Goal: Transaction & Acquisition: Subscribe to service/newsletter

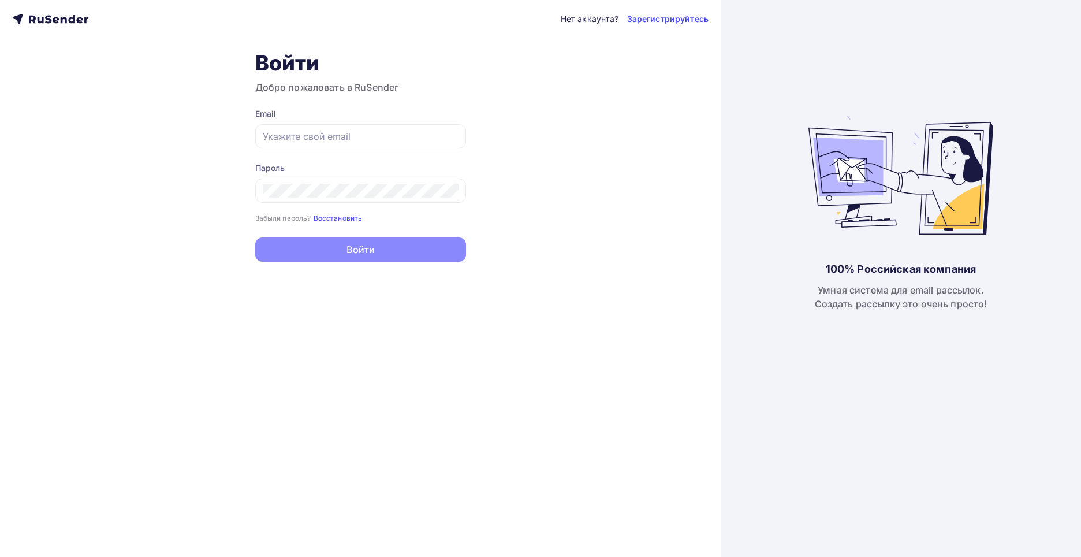
type input "[EMAIL_ADDRESS][DOMAIN_NAME]"
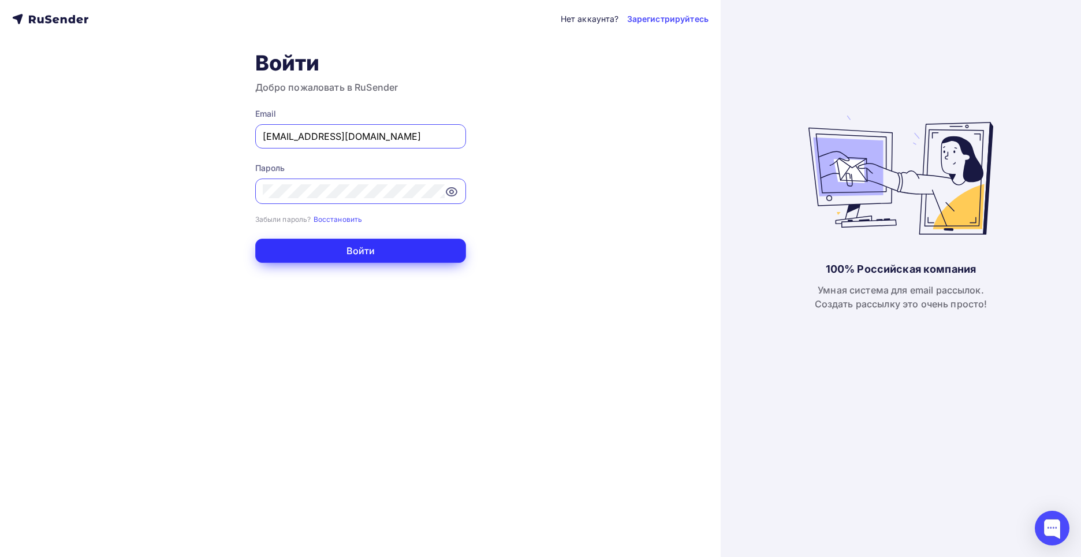
drag, startPoint x: 367, startPoint y: 247, endPoint x: 368, endPoint y: 253, distance: 5.9
click at [368, 252] on button "Войти" at bounding box center [360, 251] width 211 height 24
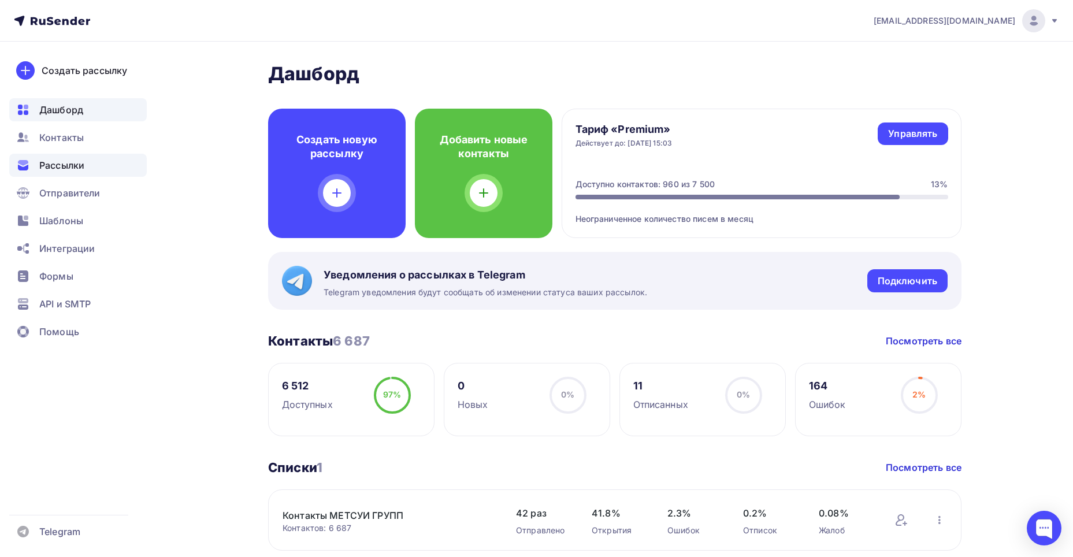
click at [65, 167] on span "Рассылки" at bounding box center [61, 165] width 45 height 14
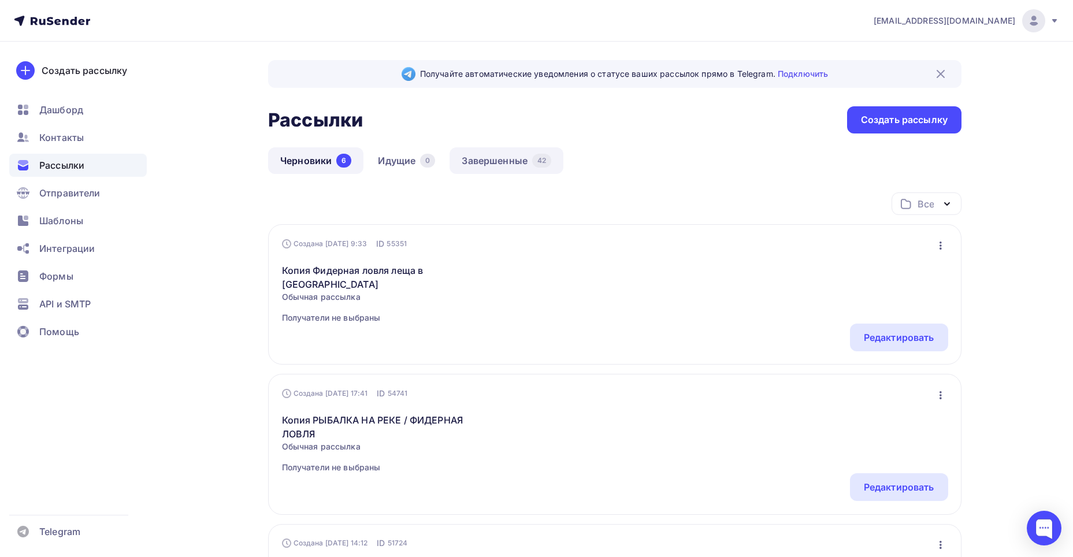
click at [484, 159] on link "Завершенные 42" at bounding box center [506, 160] width 114 height 27
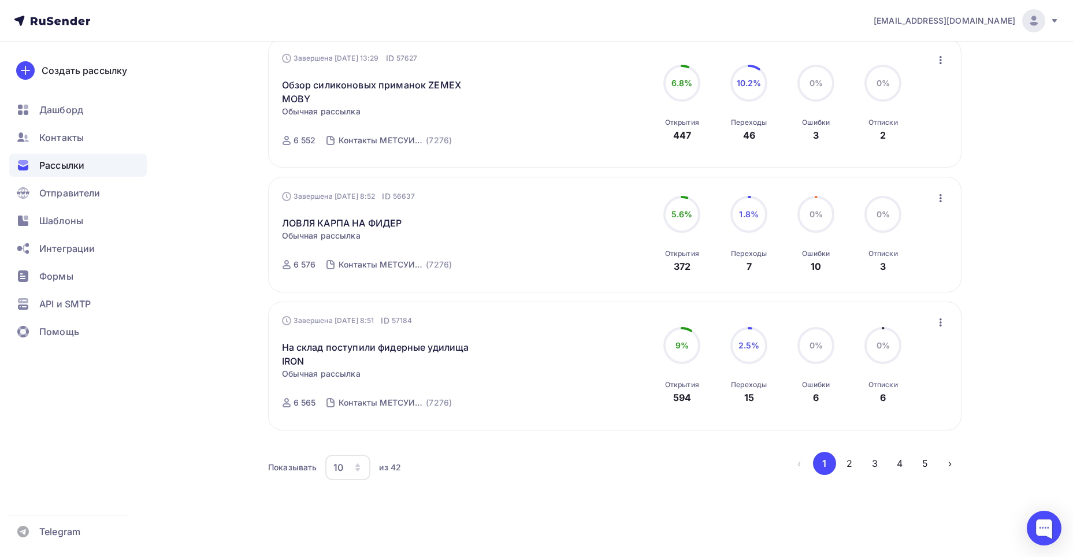
scroll to position [1124, 0]
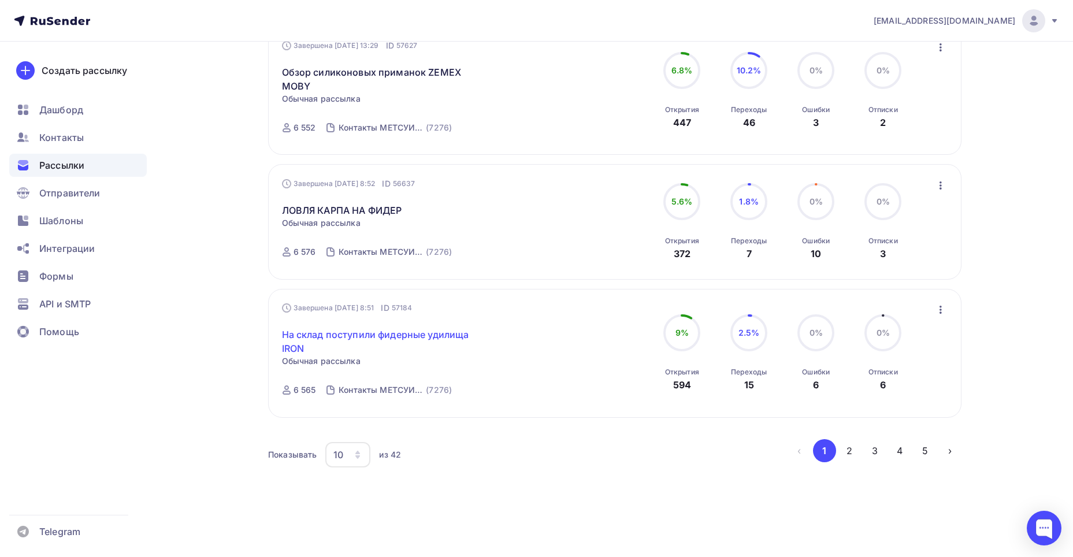
click at [348, 337] on link "На склад поступили фидерные удилища IRON" at bounding box center [381, 342] width 198 height 28
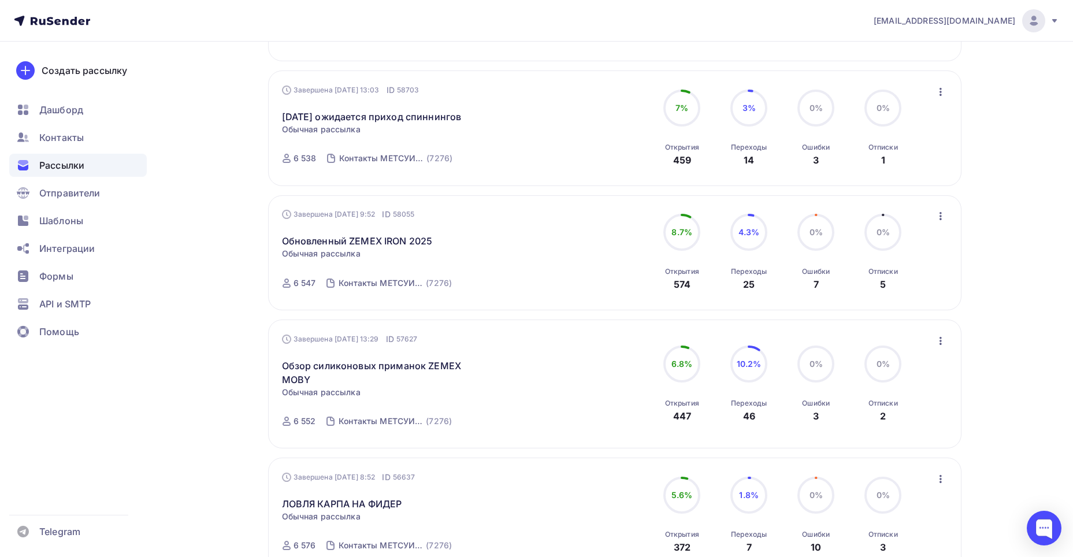
scroll to position [1124, 0]
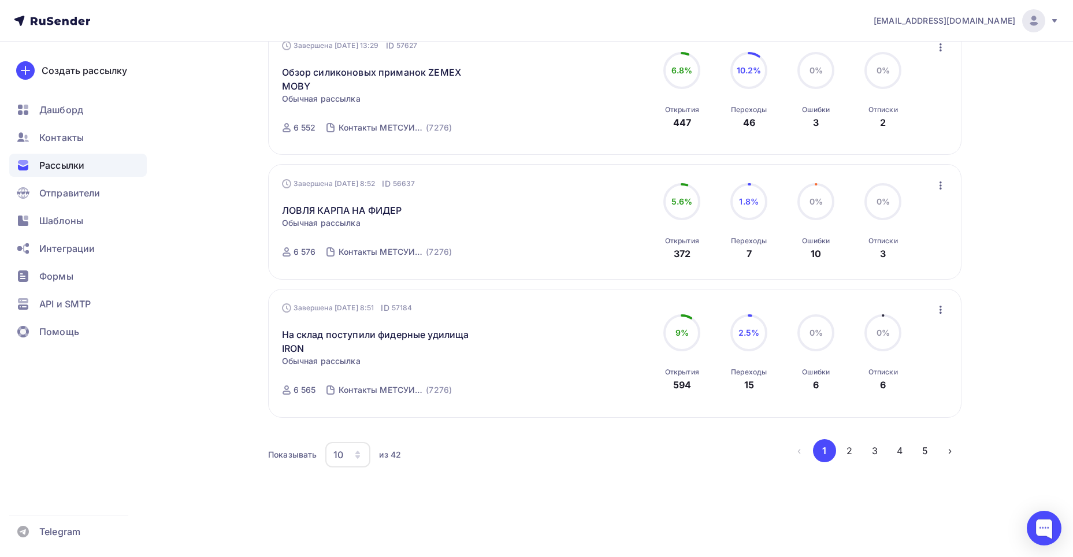
click at [938, 311] on icon "button" at bounding box center [941, 310] width 14 height 14
click at [466, 314] on div "На склад поступили фидерные удилища IRON Статистика Обзор рассылки Копировать в…" at bounding box center [413, 335] width 263 height 42
click at [440, 333] on link "На склад поступили фидерные удилища IRON" at bounding box center [381, 342] width 198 height 28
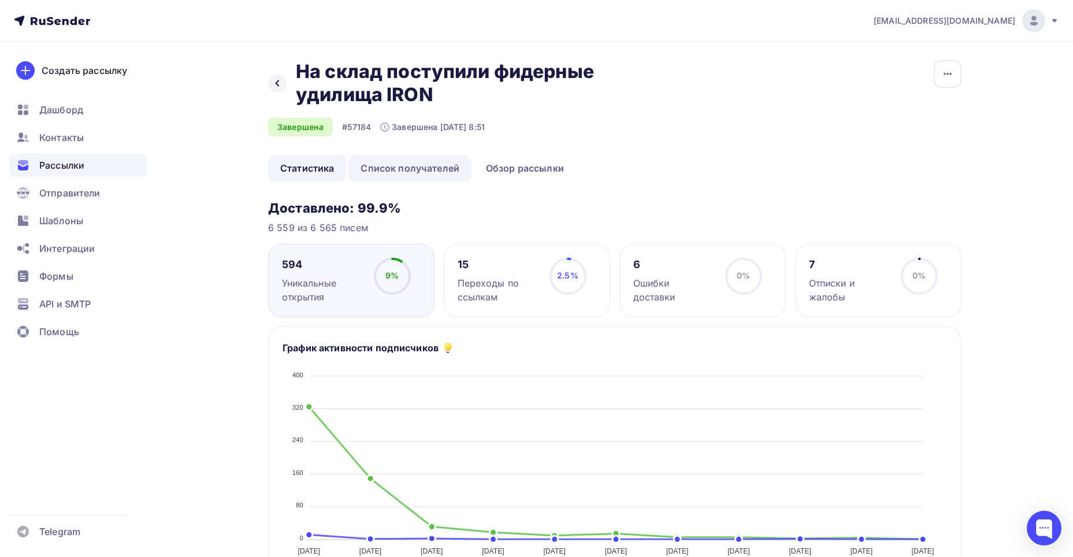
click at [421, 170] on link "Список получателей" at bounding box center [409, 168] width 123 height 27
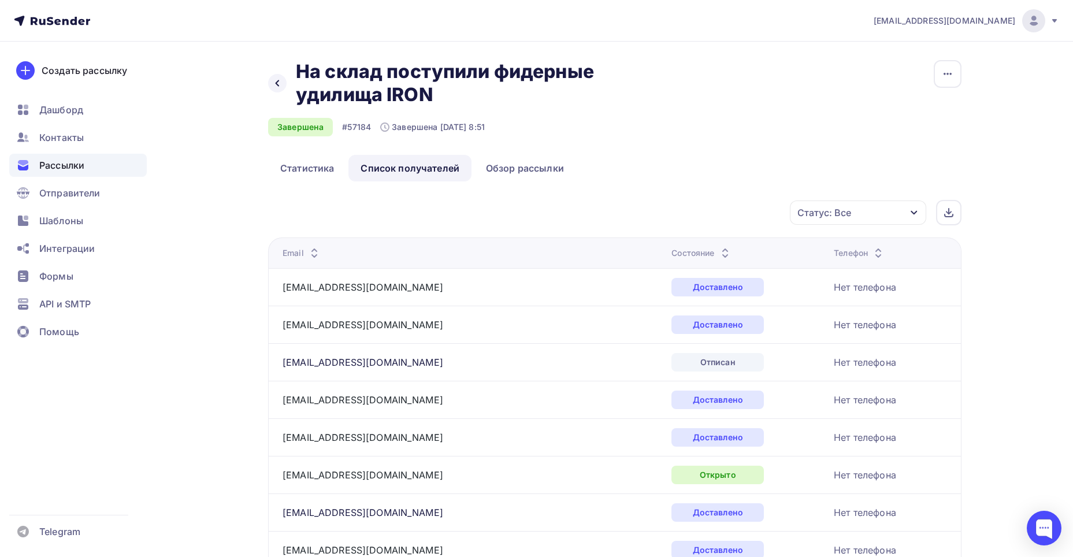
click at [918, 215] on div "Статус: Все" at bounding box center [858, 212] width 136 height 24
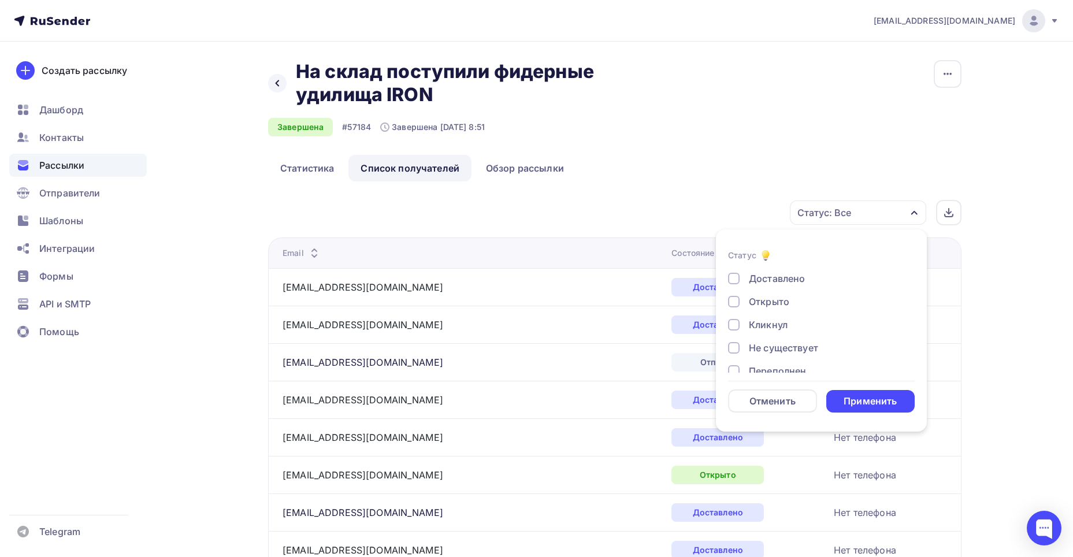
click at [735, 303] on div at bounding box center [734, 302] width 12 height 12
click at [853, 404] on div "Применить" at bounding box center [869, 401] width 53 height 13
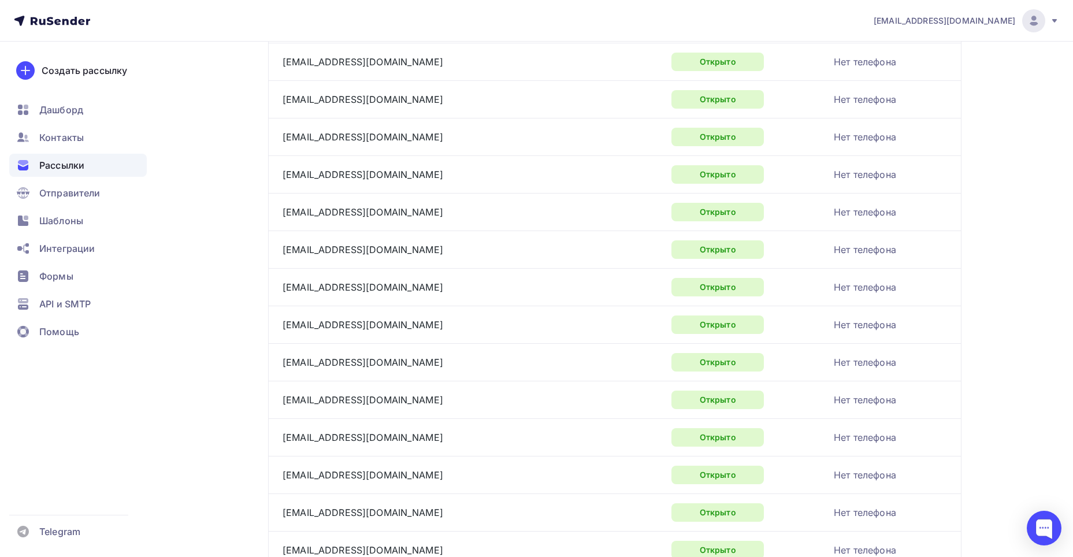
scroll to position [1794, 0]
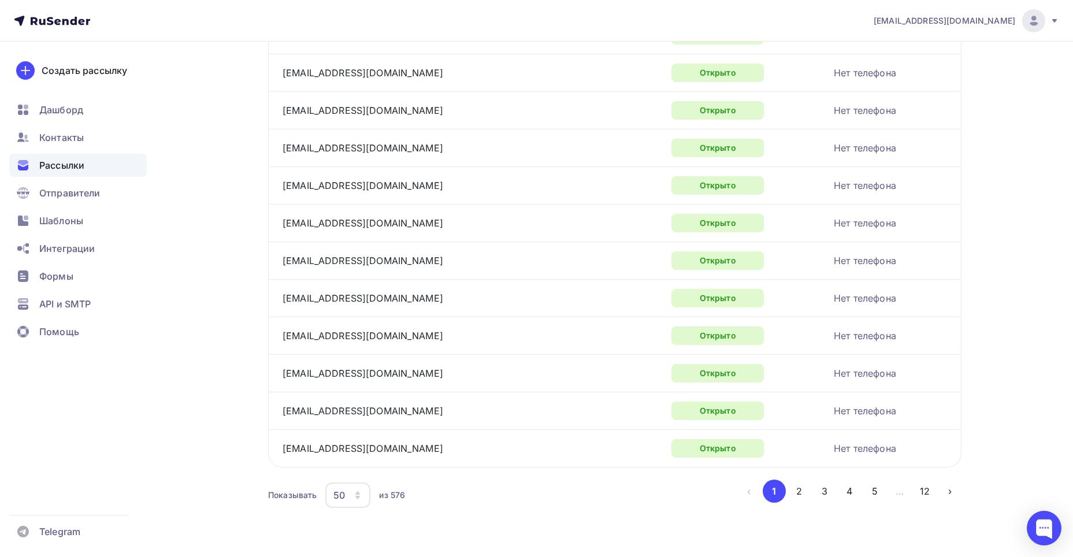
click at [50, 163] on span "Рассылки" at bounding box center [61, 165] width 45 height 14
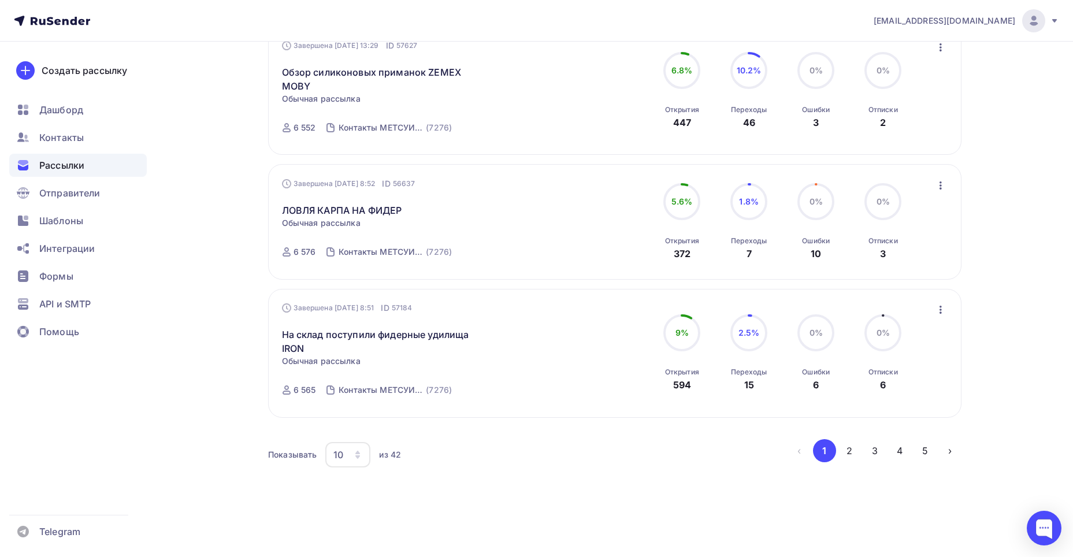
scroll to position [1124, 0]
click at [940, 313] on icon "button" at bounding box center [940, 310] width 2 height 8
click at [890, 388] on div "Копировать в новую" at bounding box center [887, 386] width 118 height 14
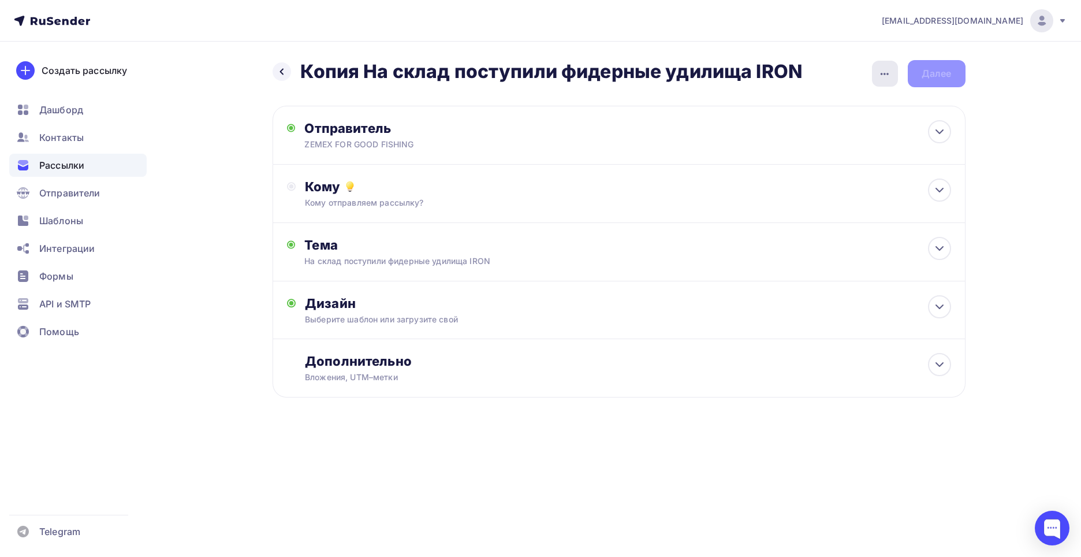
click at [886, 76] on icon "button" at bounding box center [885, 74] width 14 height 14
click at [841, 137] on div "Переименовать рассылку" at bounding box center [824, 133] width 143 height 14
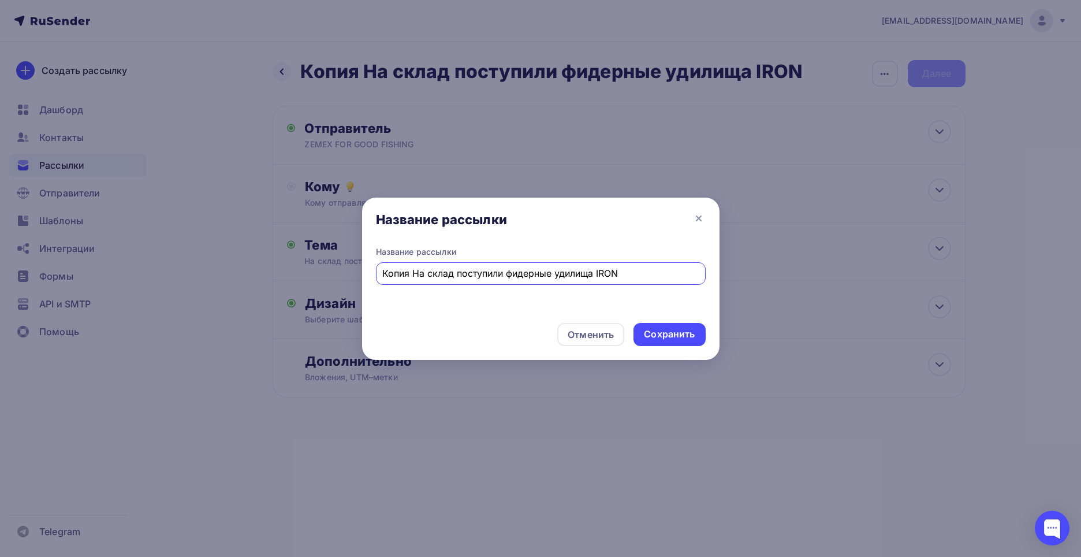
drag, startPoint x: 414, startPoint y: 273, endPoint x: 369, endPoint y: 265, distance: 45.7
click at [369, 265] on div "Название рассылки Копия На склад поступили фидерные удилища IRON" at bounding box center [541, 280] width 358 height 68
drag, startPoint x: 432, startPoint y: 273, endPoint x: 347, endPoint y: 262, distance: 85.1
click at [347, 262] on div "Название рассылки Название рассылки На склад поступили фидерные удилища IRON От…" at bounding box center [540, 278] width 1081 height 557
click at [614, 275] on input "На склад поступили фидерные удилища IRON" at bounding box center [540, 273] width 317 height 14
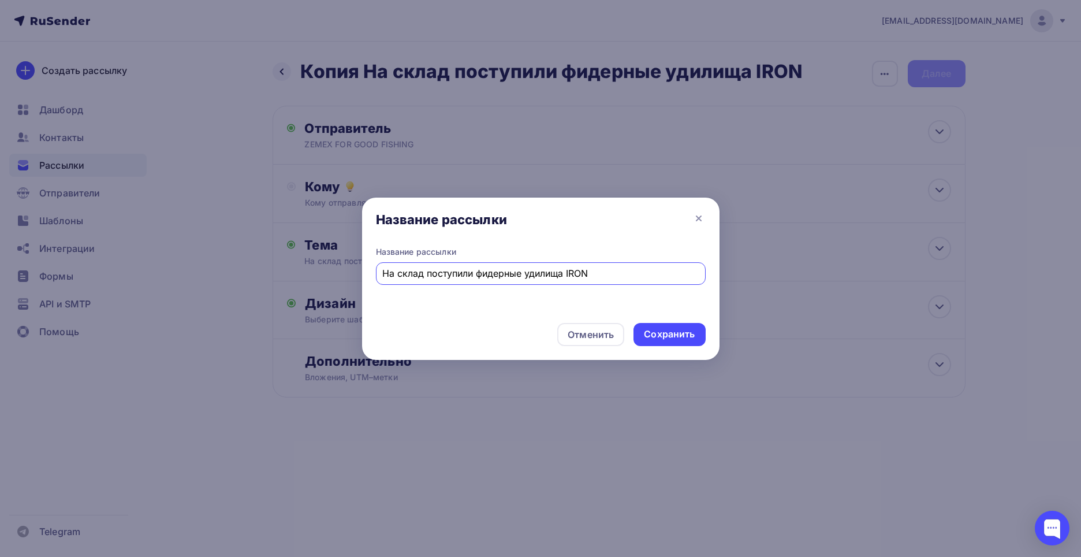
drag, startPoint x: 604, startPoint y: 274, endPoint x: 373, endPoint y: 264, distance: 231.3
click at [373, 264] on div "Название рассылки На склад поступили фидерные удилища IRON" at bounding box center [541, 280] width 358 height 68
type input "На склад поступили фидерные удилища IRON"
click at [652, 334] on div "Сохранить" at bounding box center [669, 334] width 51 height 13
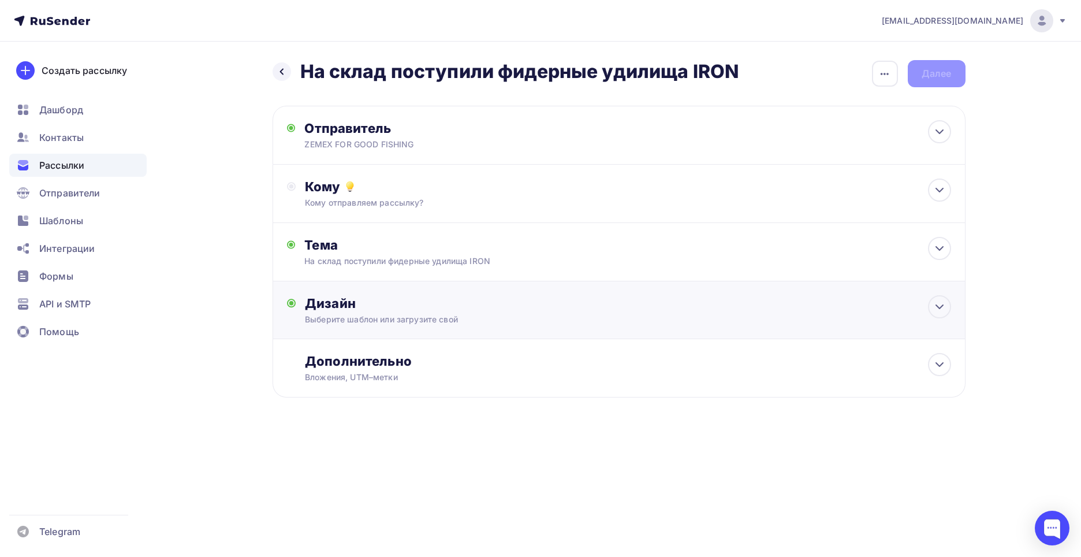
click at [678, 337] on div "Дизайн Выберите шаблон или загрузите свой Размер письма: 122 Kb Заменить шаблон…" at bounding box center [619, 316] width 664 height 43
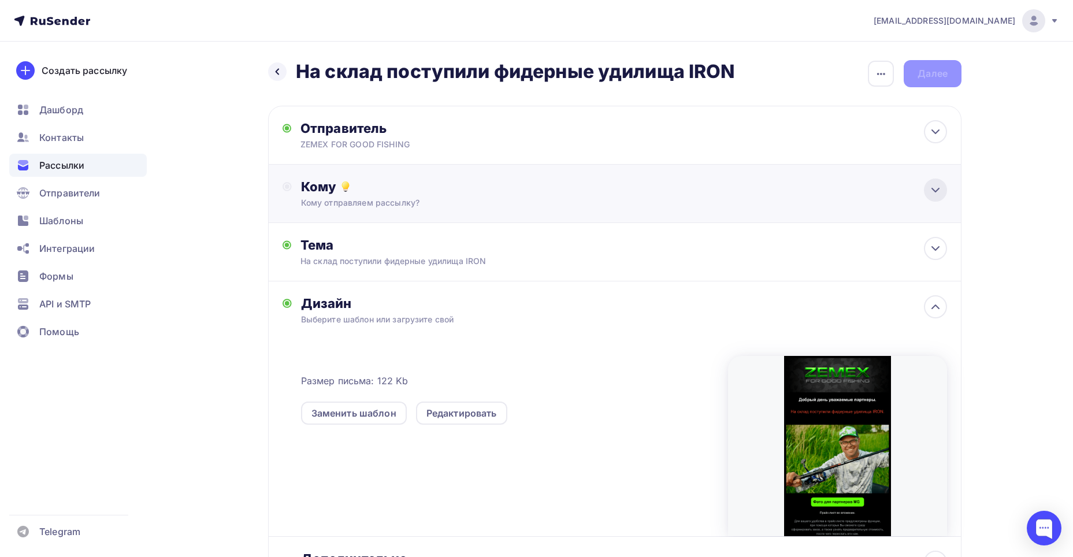
click at [938, 192] on icon at bounding box center [935, 190] width 14 height 14
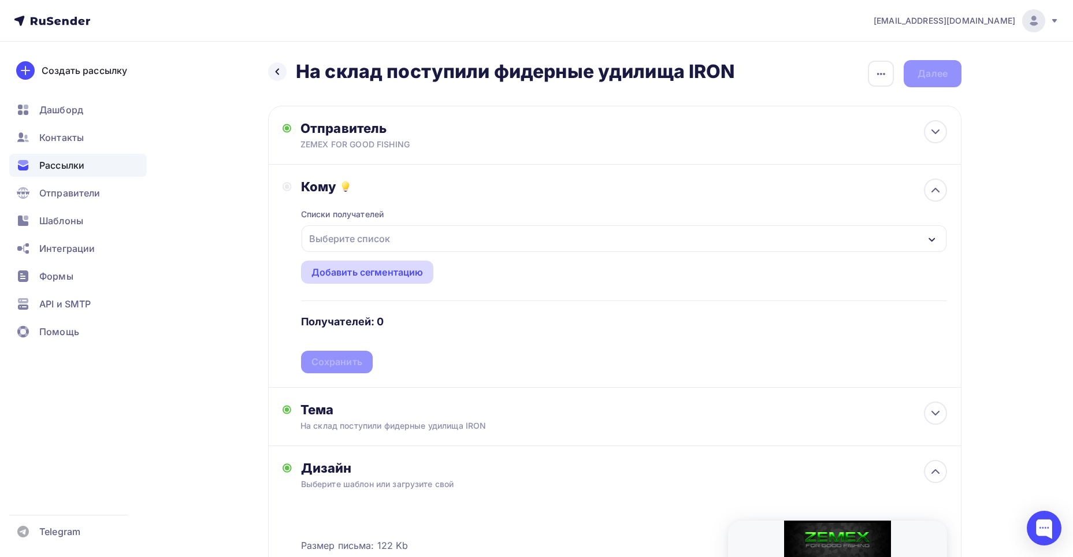
click at [379, 272] on div "Добавить сегментацию" at bounding box center [367, 272] width 112 height 14
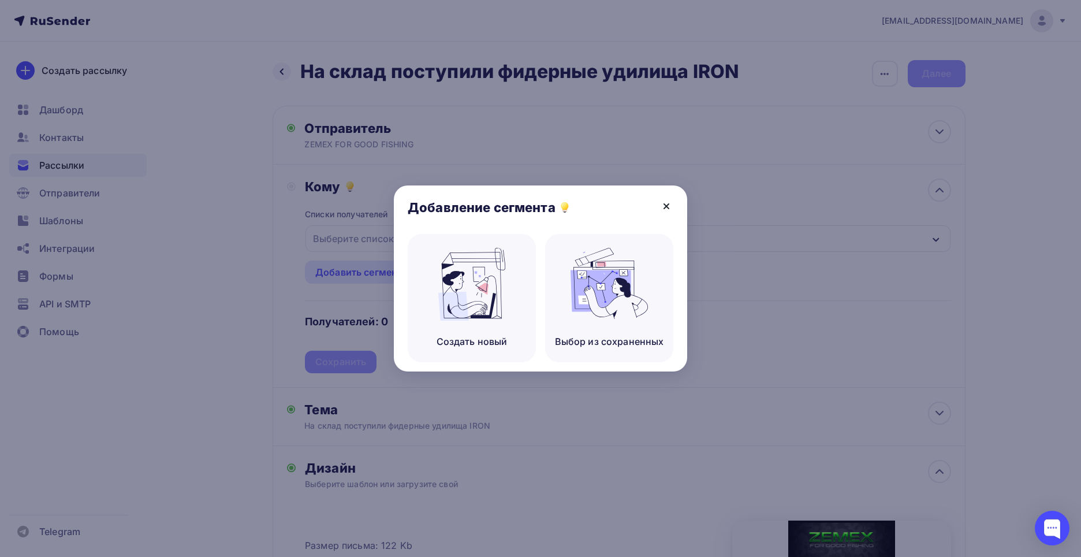
click at [664, 201] on icon at bounding box center [667, 206] width 14 height 14
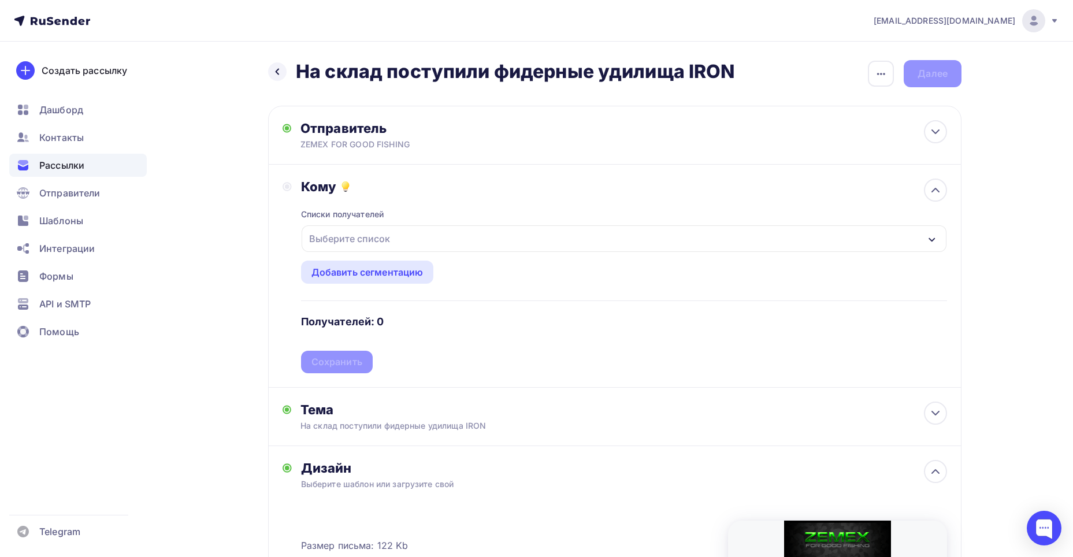
click at [930, 240] on icon "button" at bounding box center [931, 239] width 9 height 9
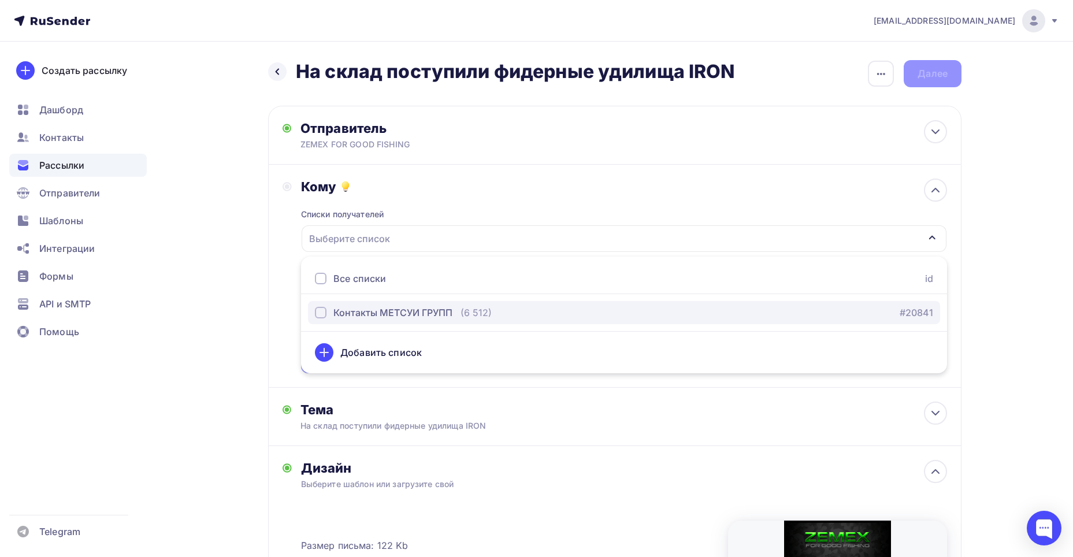
click at [321, 314] on div "button" at bounding box center [321, 313] width 12 height 12
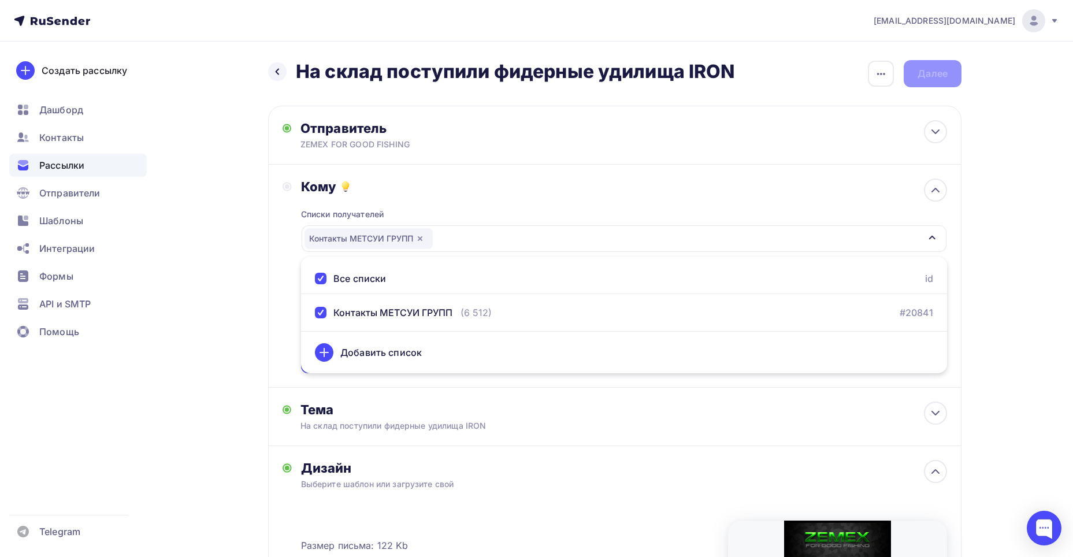
click at [202, 301] on div "Назад На склад поступили фидерные удилища IRON На склад поступили фидерные удил…" at bounding box center [536, 438] width 947 height 793
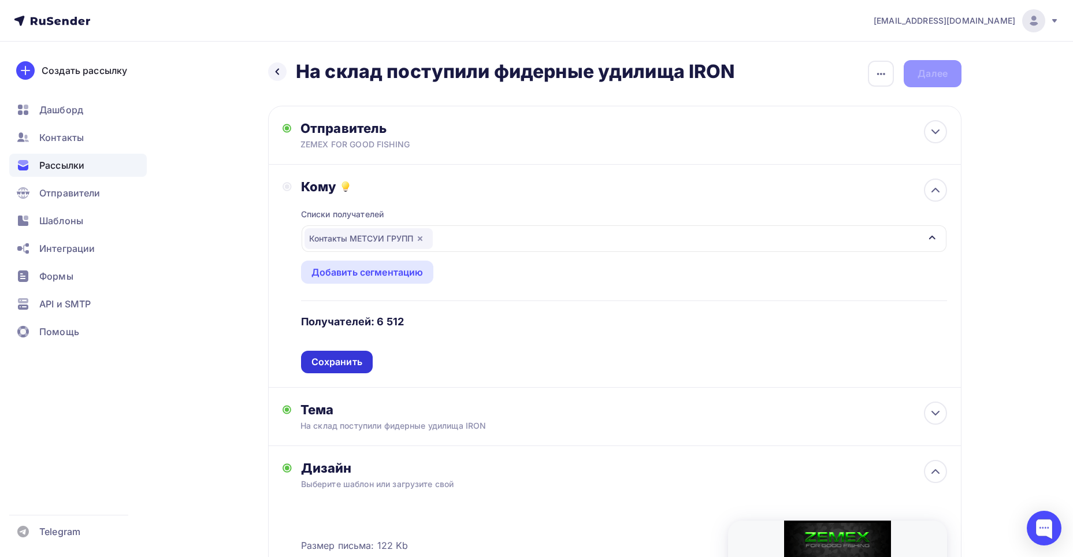
click at [330, 362] on div "Сохранить" at bounding box center [336, 361] width 51 height 13
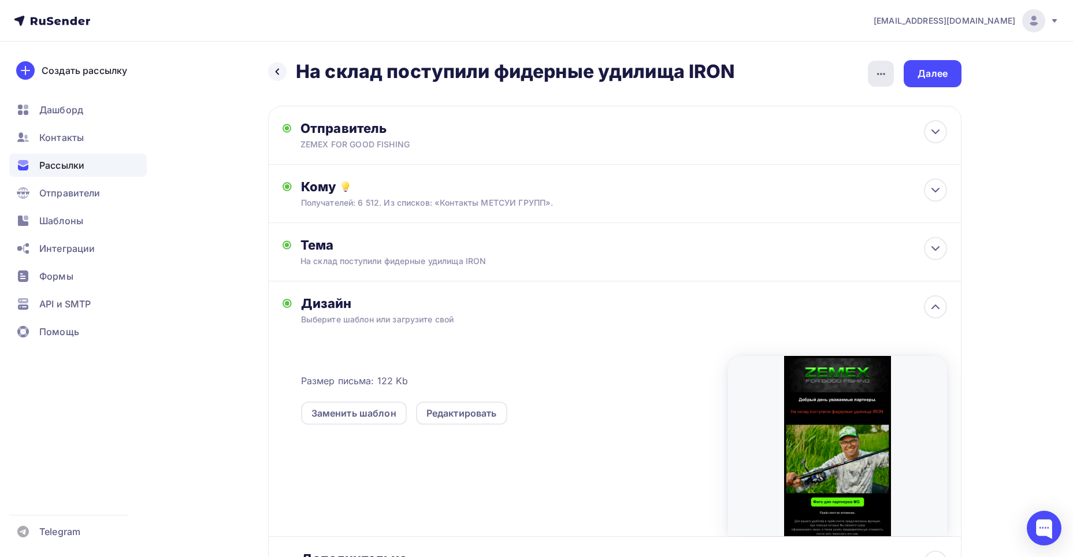
click at [878, 74] on icon "button" at bounding box center [881, 74] width 8 height 2
click at [804, 130] on div "Переименовать рассылку" at bounding box center [819, 133] width 143 height 14
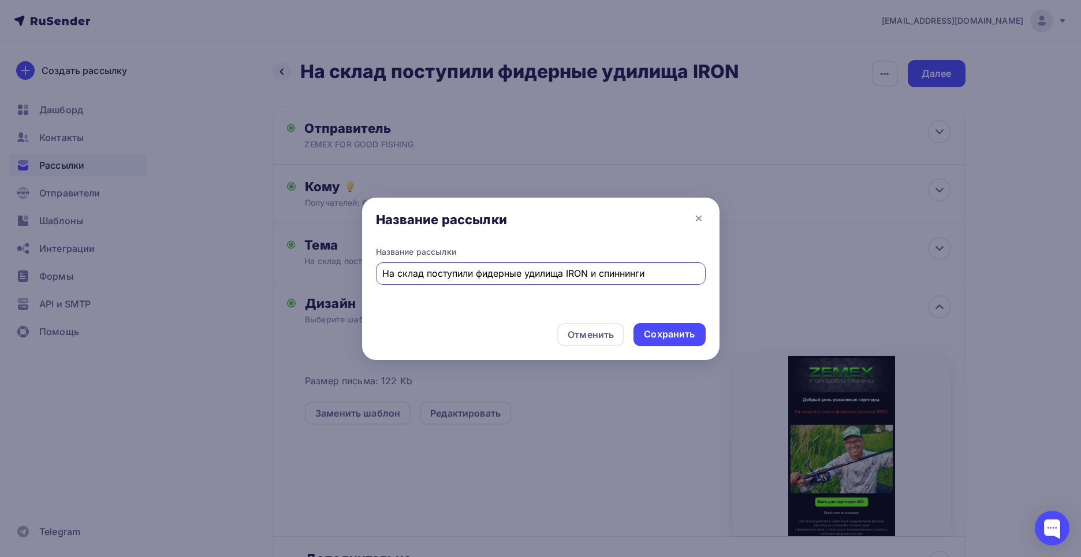
drag, startPoint x: 653, startPoint y: 274, endPoint x: 590, endPoint y: 263, distance: 63.8
click at [590, 263] on div "На склад поступили фидерные удилища IRON и спиннинги" at bounding box center [541, 273] width 330 height 23
type input "На склад поступили фидерные удилища IRON и спиннинги"
click at [674, 337] on div "Сохранить" at bounding box center [669, 334] width 51 height 13
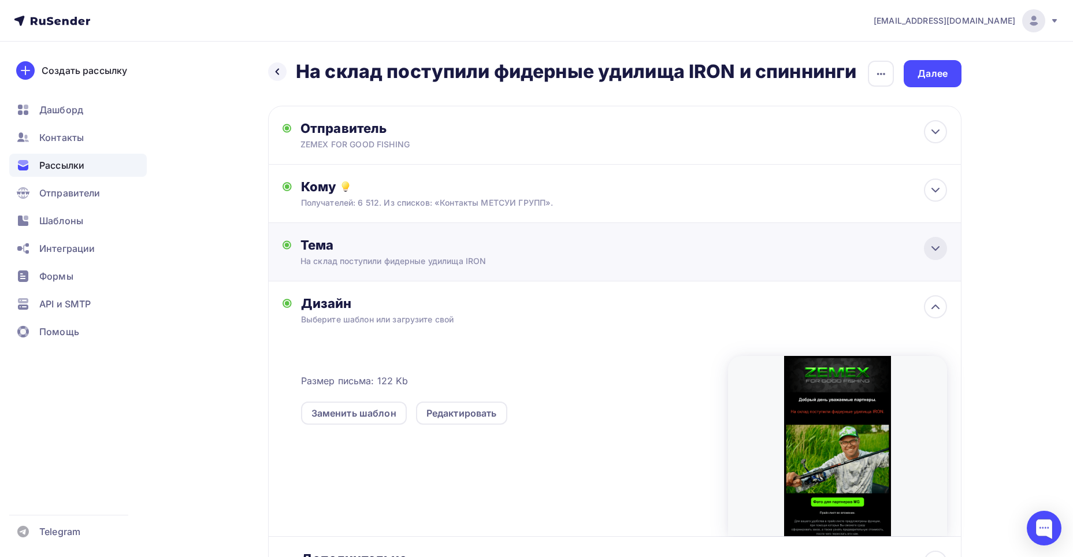
click at [934, 251] on icon at bounding box center [935, 248] width 14 height 14
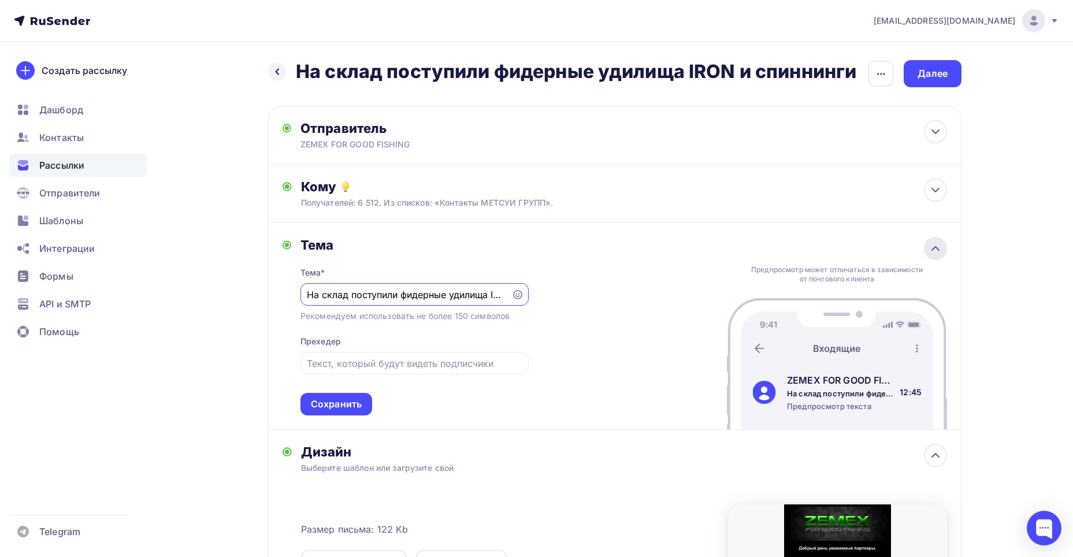
scroll to position [0, 10]
paste input "и спиннинги"
type input "На склад поступили фидерные удилища IRON и спиннинги"
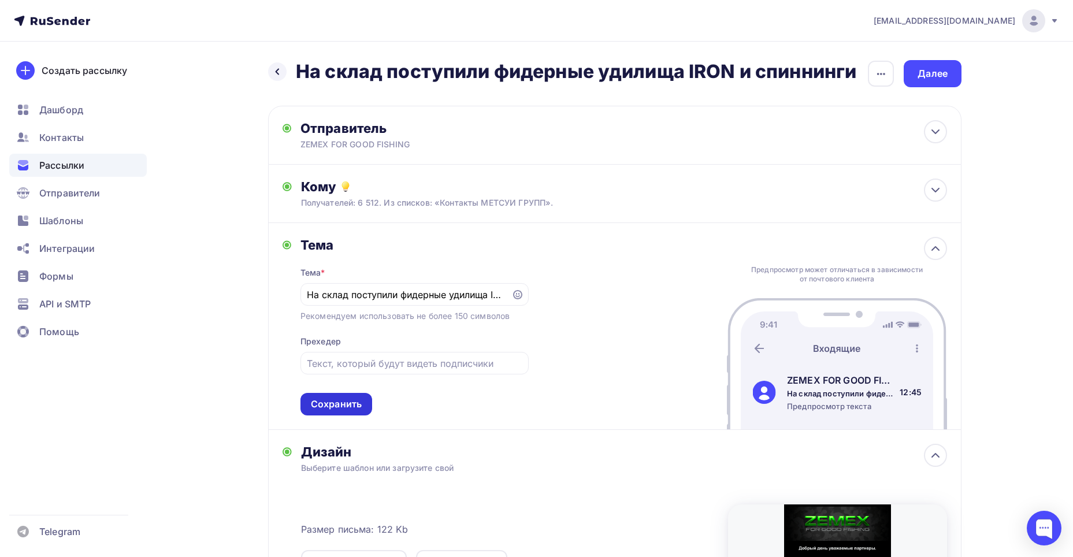
click at [347, 405] on div "Сохранить" at bounding box center [336, 403] width 51 height 13
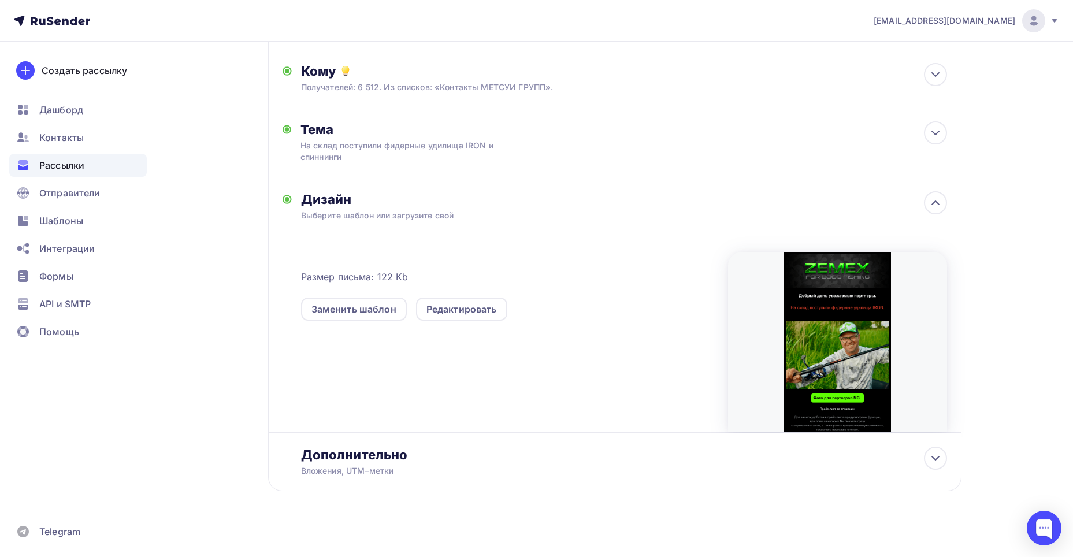
scroll to position [124, 0]
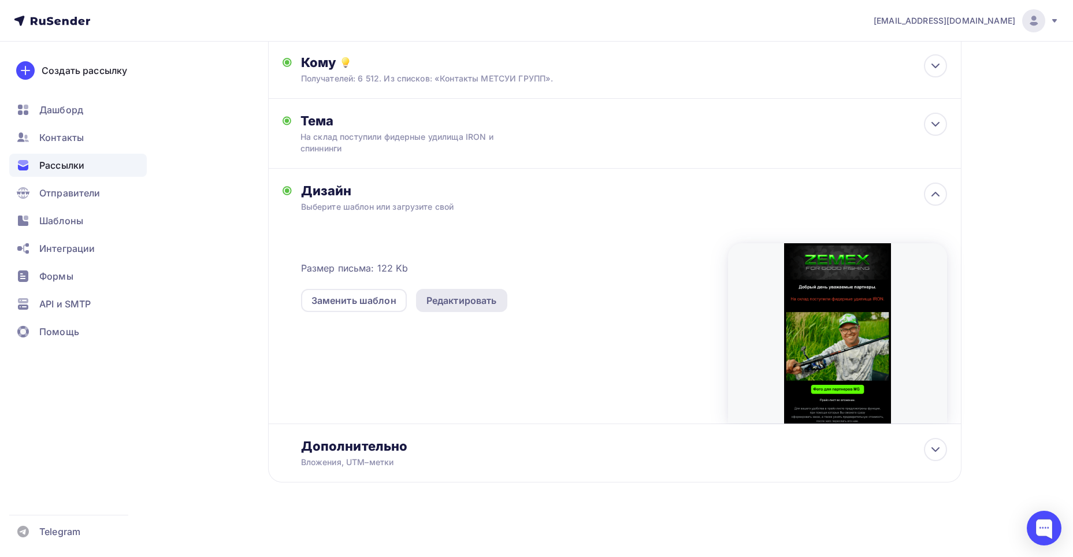
click at [466, 303] on div "Редактировать" at bounding box center [461, 300] width 70 height 14
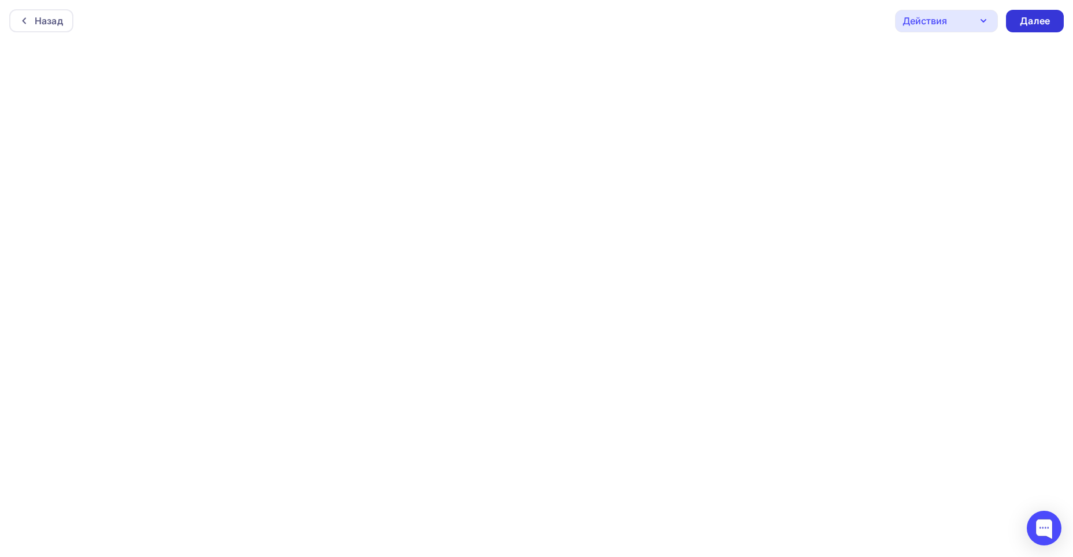
click at [1034, 21] on div "Далее" at bounding box center [1035, 20] width 30 height 13
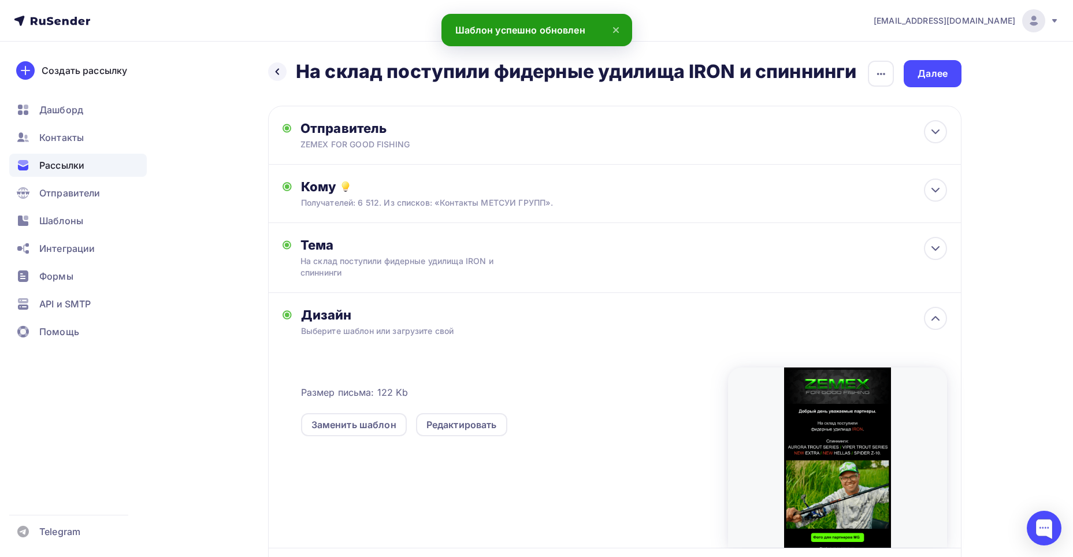
scroll to position [124, 0]
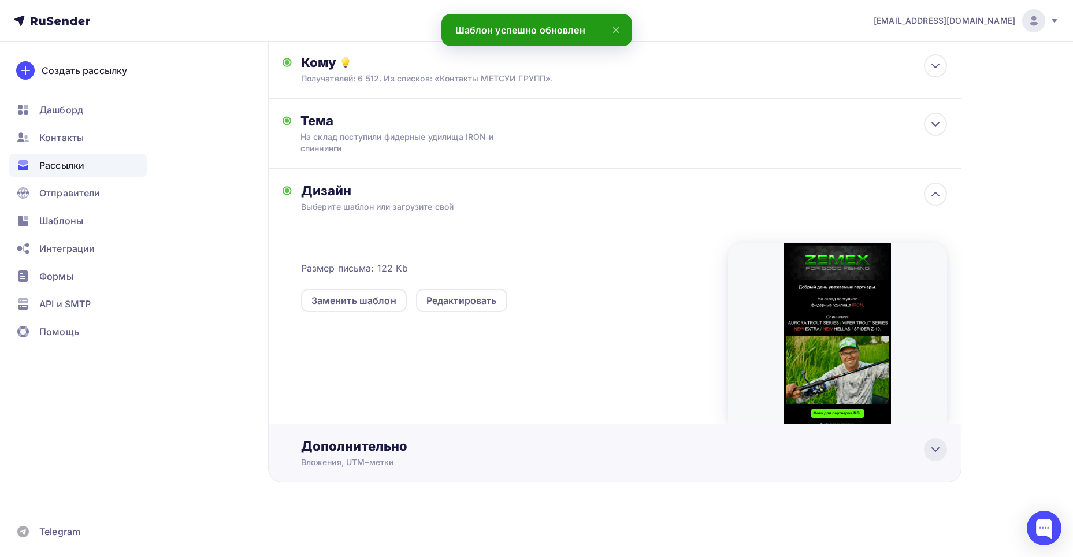
click at [931, 452] on icon at bounding box center [935, 450] width 14 height 14
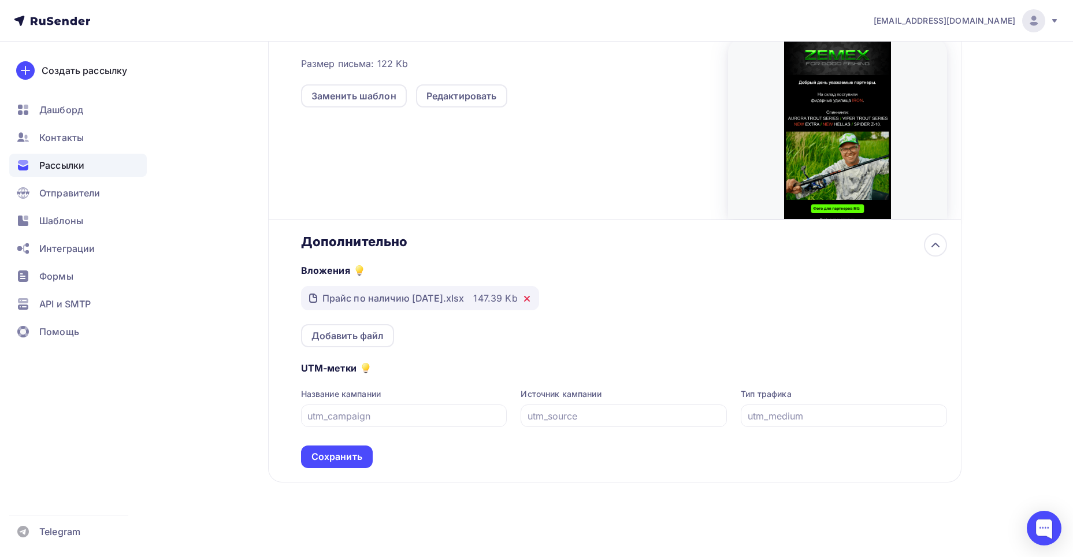
click at [529, 298] on icon at bounding box center [527, 298] width 5 height 5
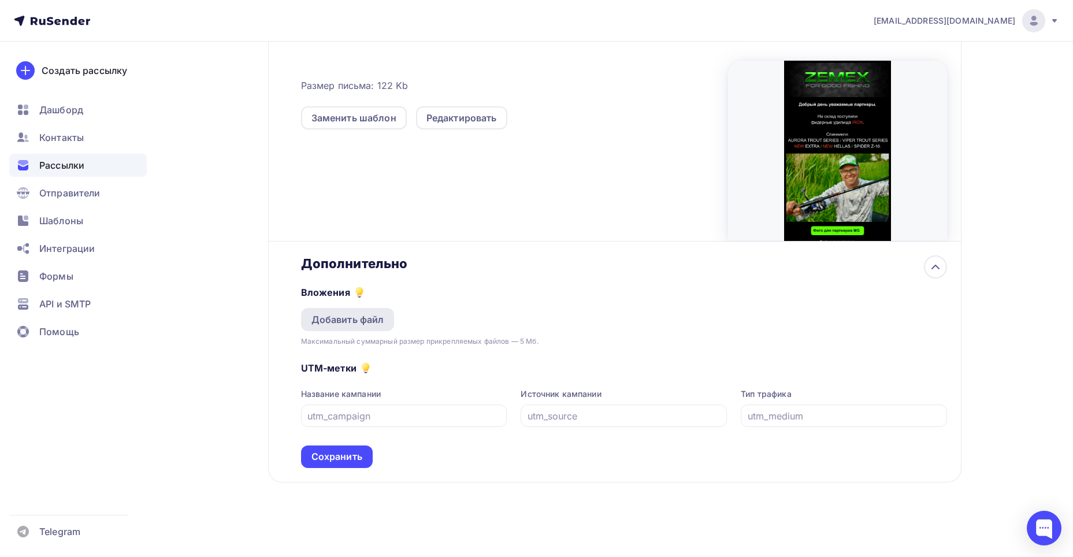
click at [366, 320] on div "Добавить файл" at bounding box center [347, 320] width 73 height 14
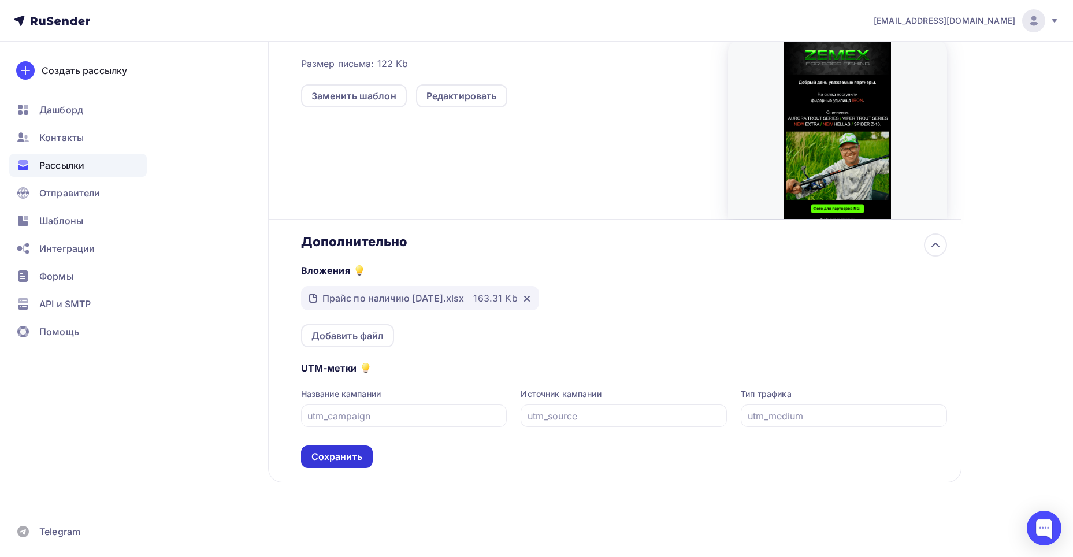
click at [357, 458] on div "Сохранить" at bounding box center [336, 456] width 51 height 13
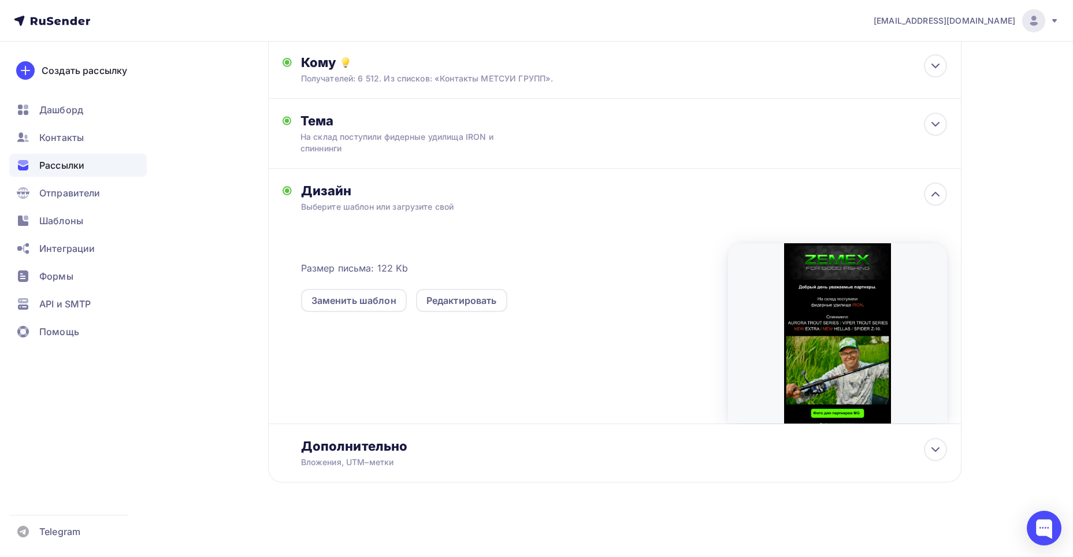
scroll to position [0, 0]
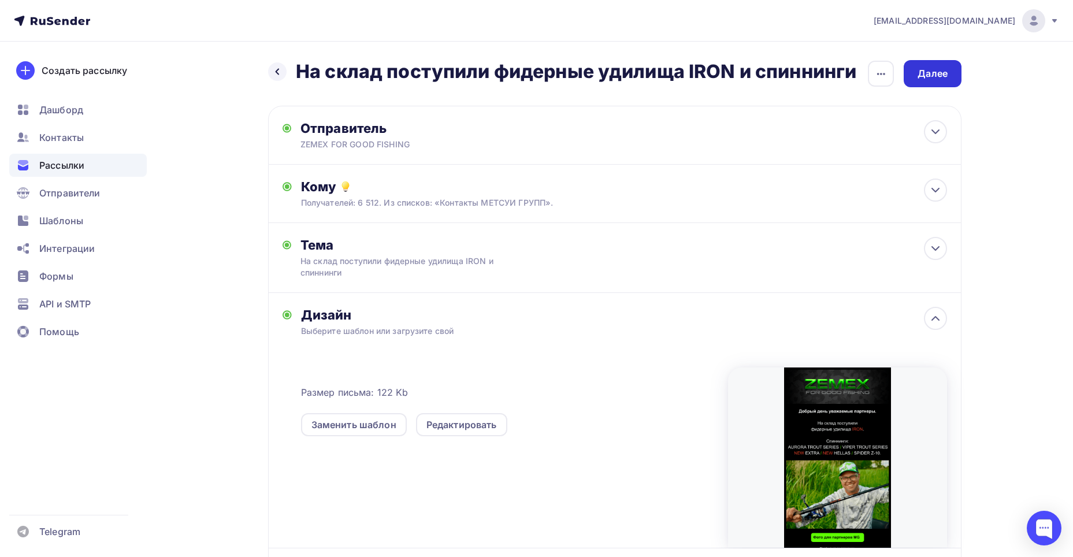
click at [939, 72] on div "Далее" at bounding box center [932, 73] width 30 height 13
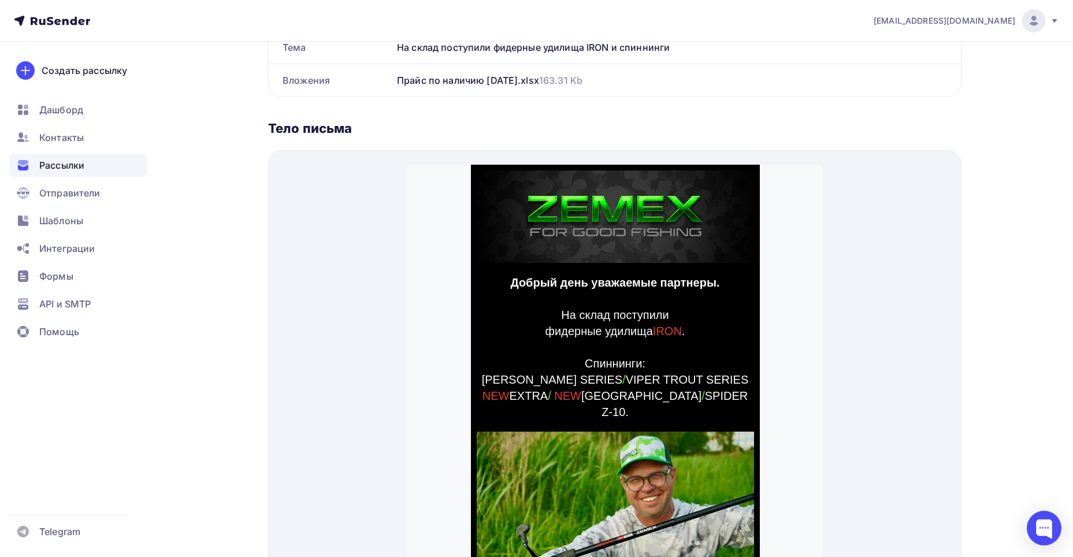
scroll to position [518, 0]
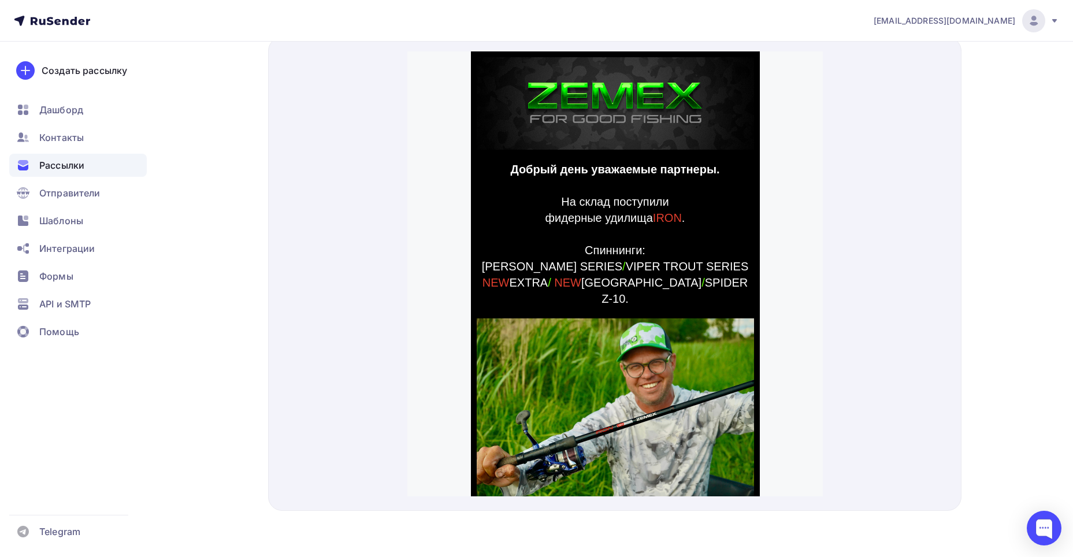
click at [545, 203] on span "фидерные удилища IRON ." at bounding box center [615, 204] width 140 height 13
click at [545, 207] on span "фидерные удилища IRON ." at bounding box center [615, 204] width 140 height 13
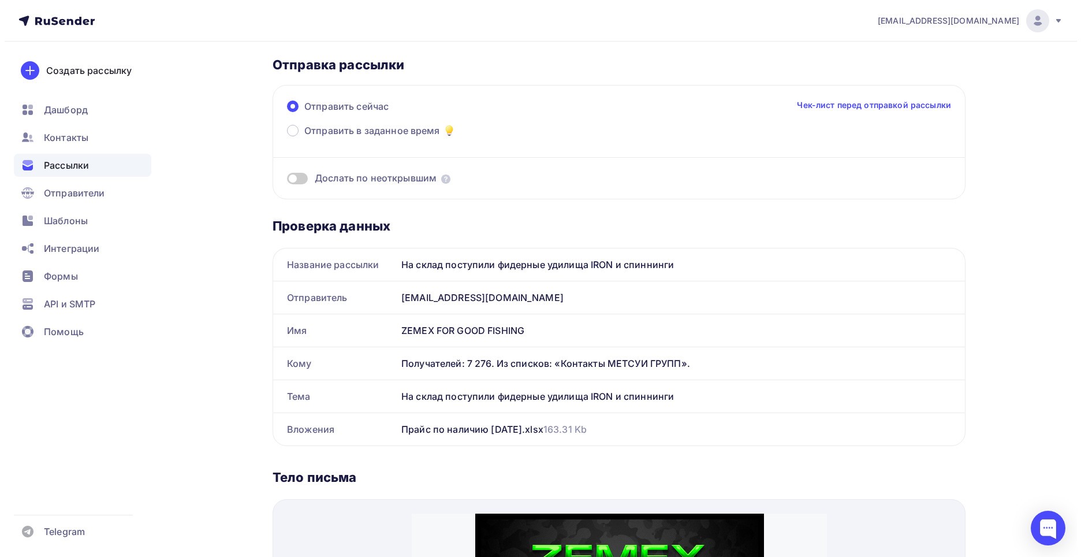
scroll to position [0, 0]
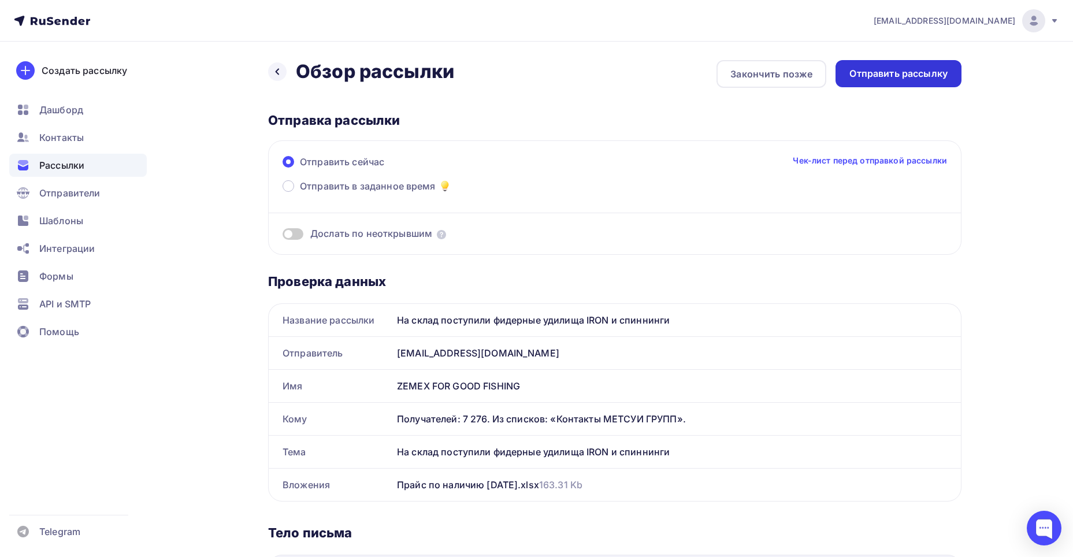
click at [906, 77] on div "Отправить рассылку" at bounding box center [898, 73] width 98 height 13
